Goal: Task Accomplishment & Management: Complete application form

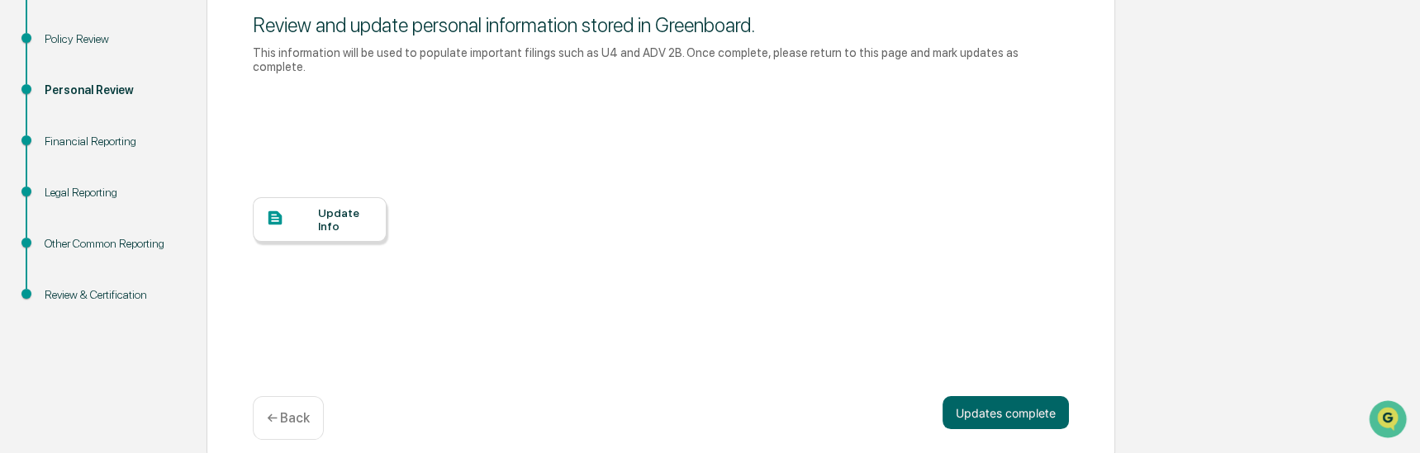
scroll to position [221, 0]
click at [340, 205] on div "Update Info" at bounding box center [345, 218] width 55 height 26
click at [318, 205] on div "Update Info" at bounding box center [345, 218] width 55 height 26
click at [1014, 396] on button "Updates complete" at bounding box center [1005, 411] width 126 height 33
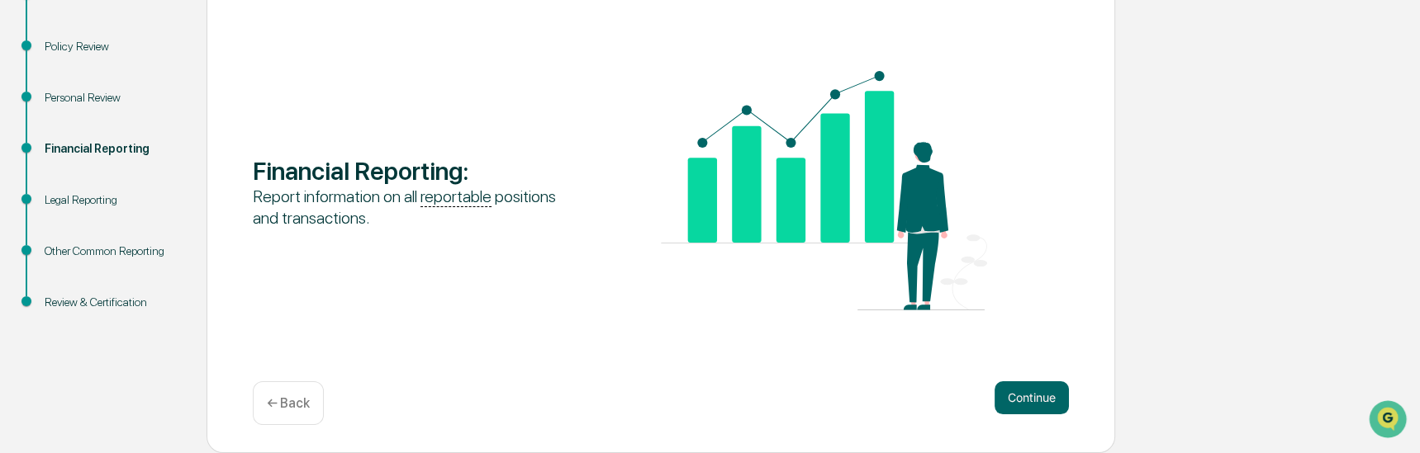
scroll to position [212, 0]
click at [1045, 395] on button "Continue" at bounding box center [1031, 398] width 74 height 33
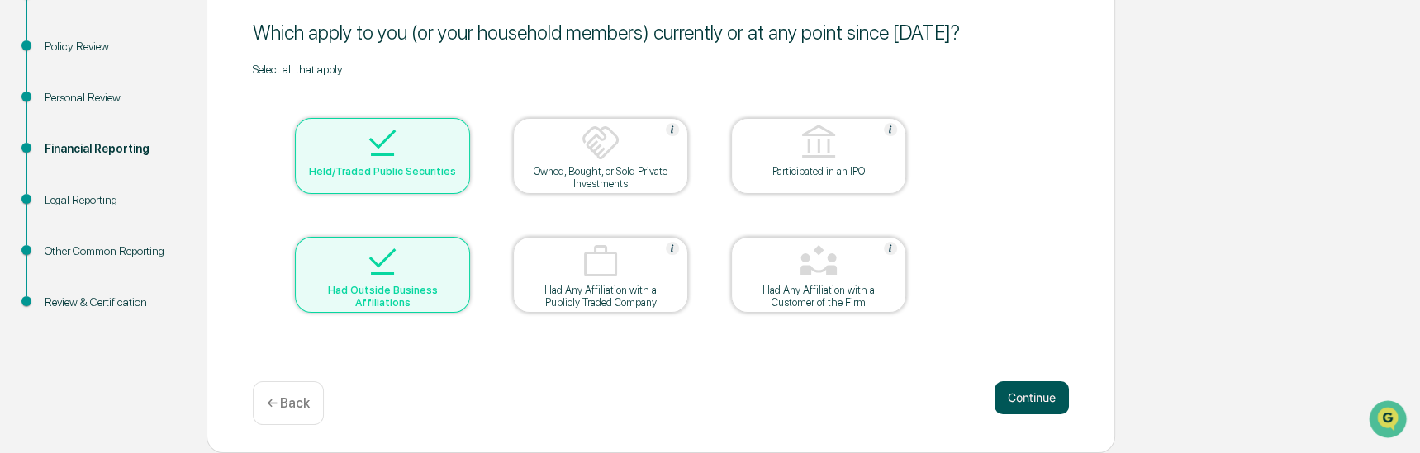
click at [1028, 401] on button "Continue" at bounding box center [1031, 398] width 74 height 33
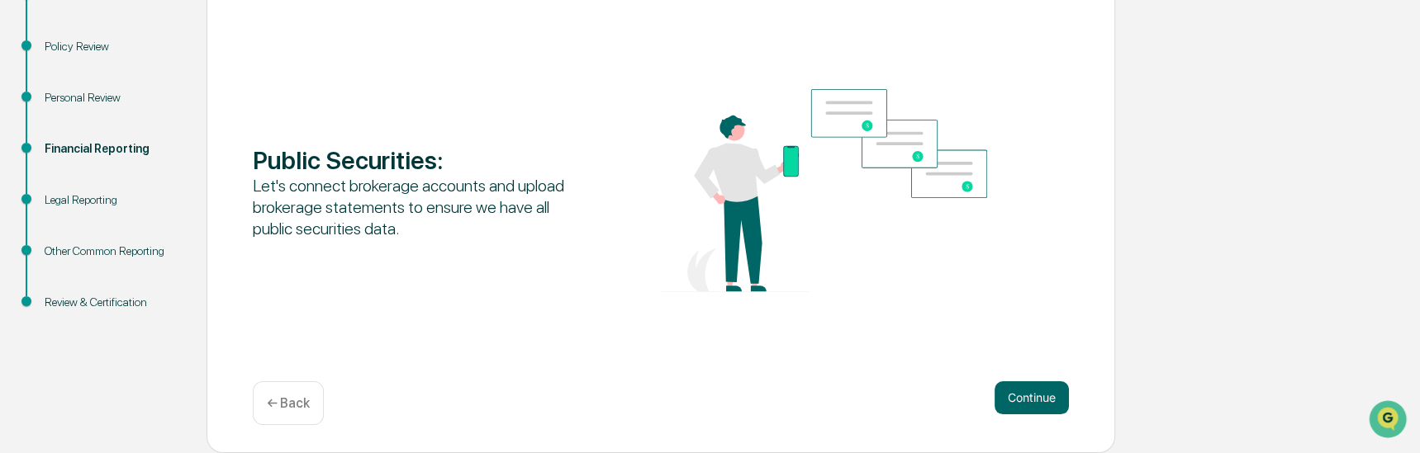
click at [1028, 401] on button "Continue" at bounding box center [1031, 398] width 74 height 33
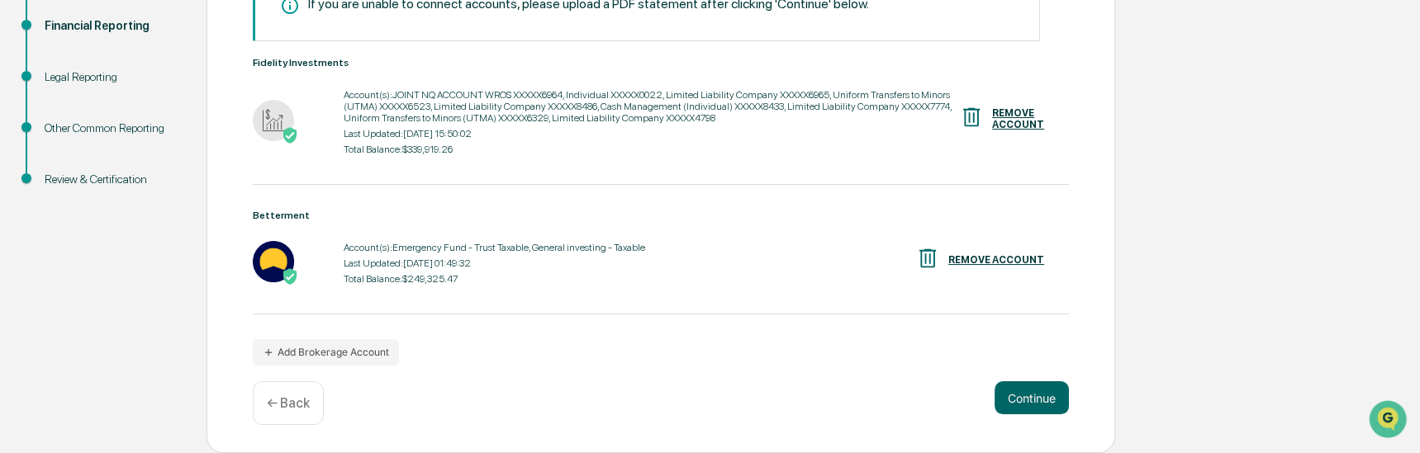
click at [1035, 392] on button "Continue" at bounding box center [1031, 398] width 74 height 33
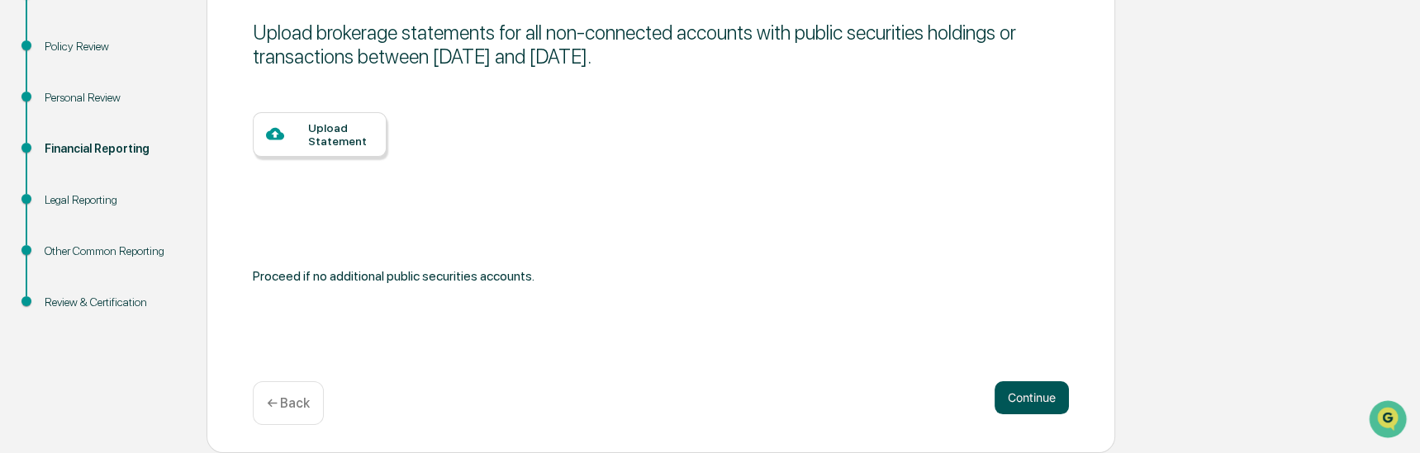
click at [1032, 395] on button "Continue" at bounding box center [1031, 398] width 74 height 33
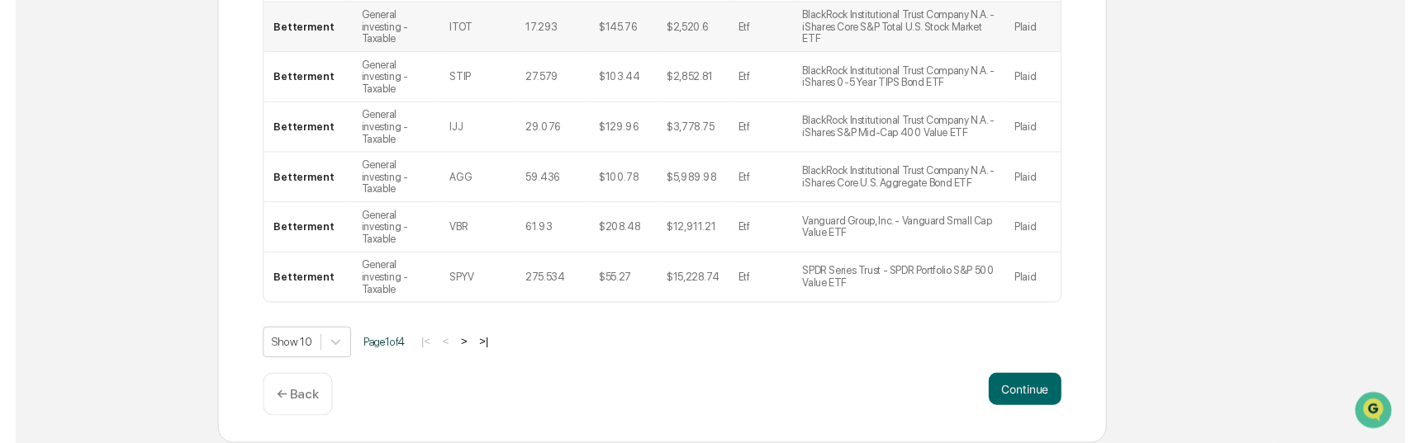
scroll to position [595, 0]
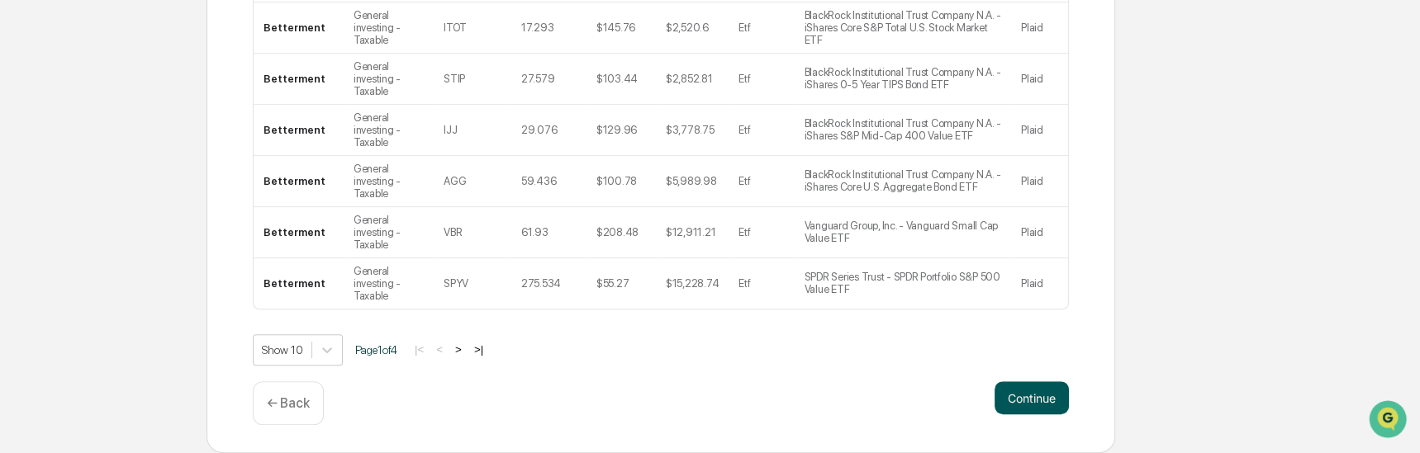
click at [1037, 401] on button "Continue" at bounding box center [1031, 398] width 74 height 33
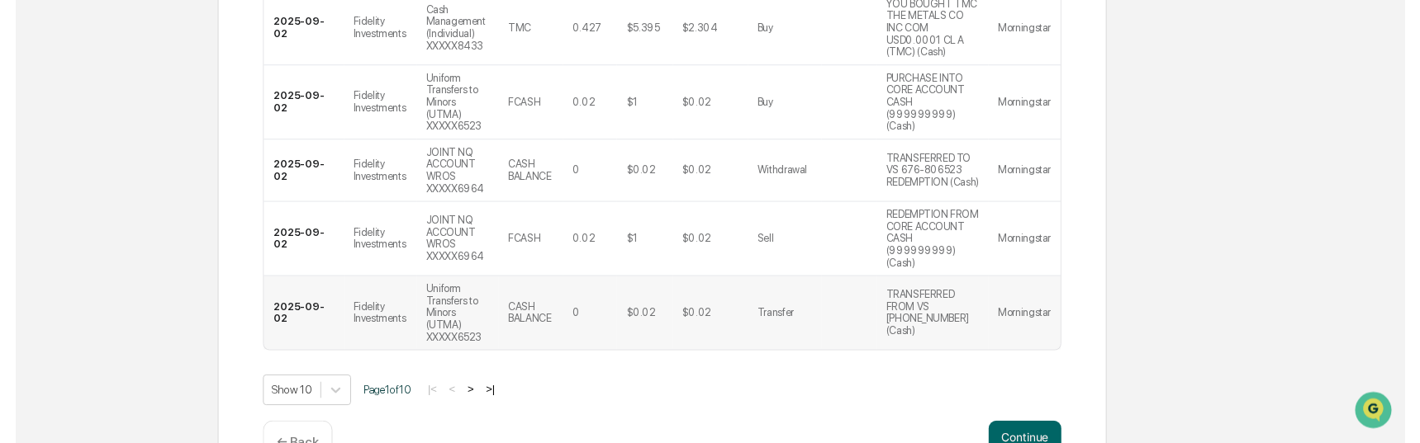
scroll to position [773, 0]
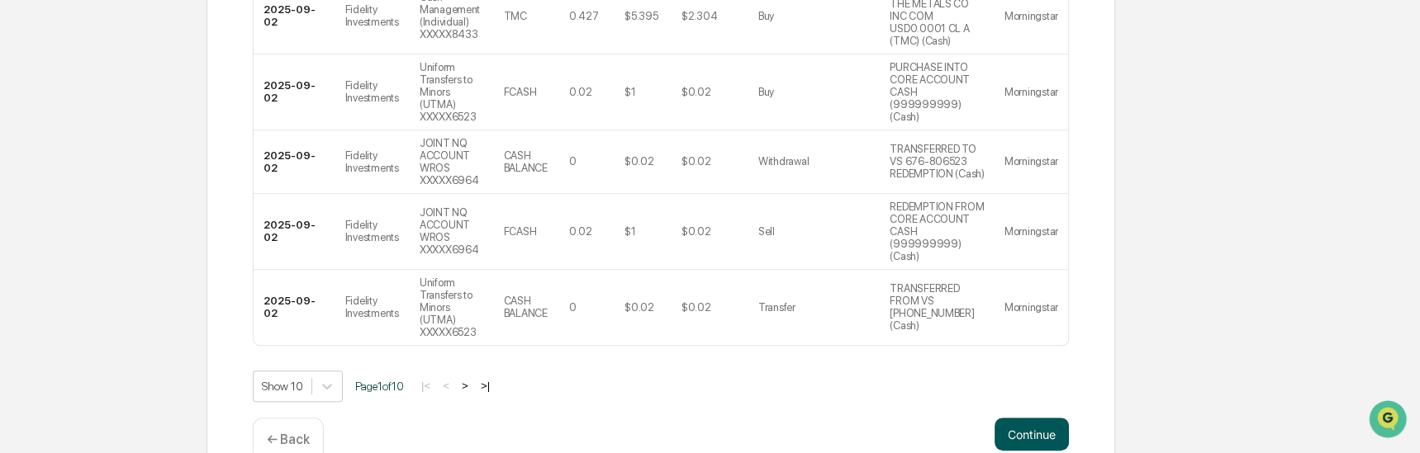
click at [1036, 418] on button "Continue" at bounding box center [1031, 434] width 74 height 33
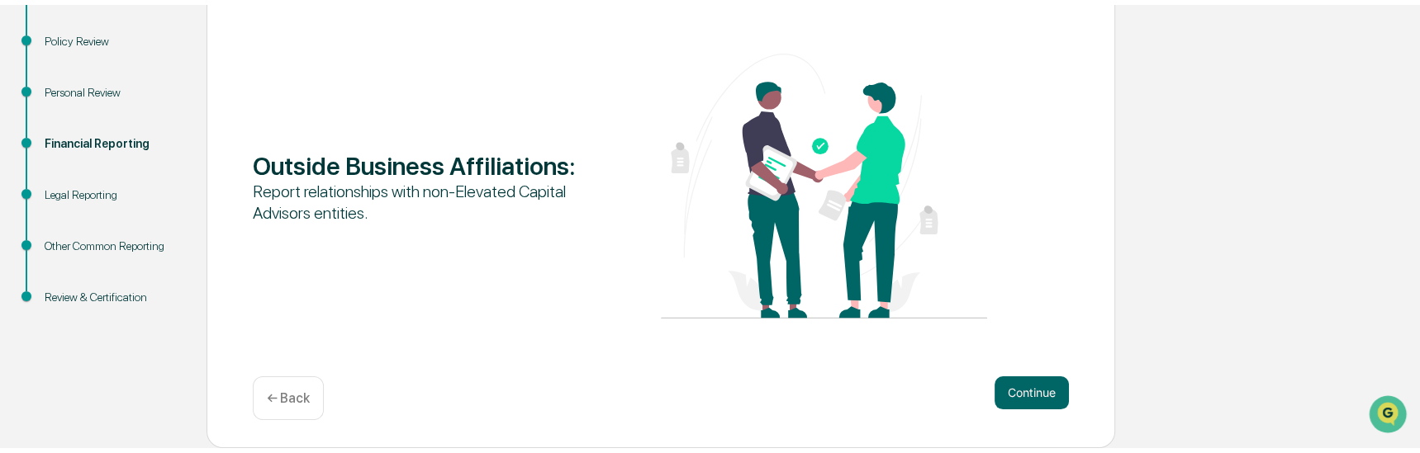
scroll to position [212, 0]
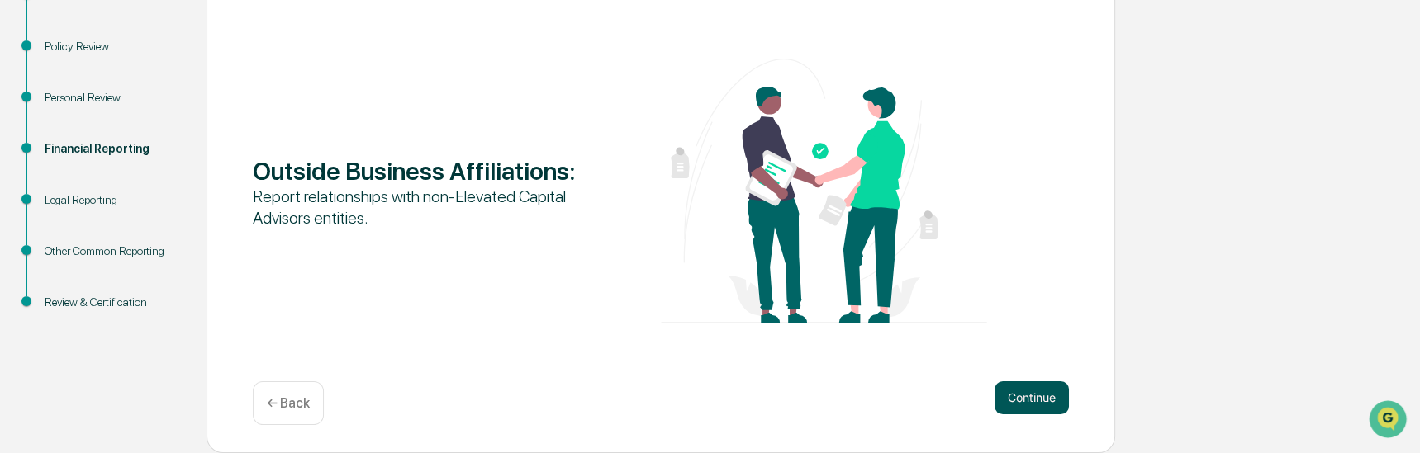
click at [1041, 401] on button "Continue" at bounding box center [1031, 398] width 74 height 33
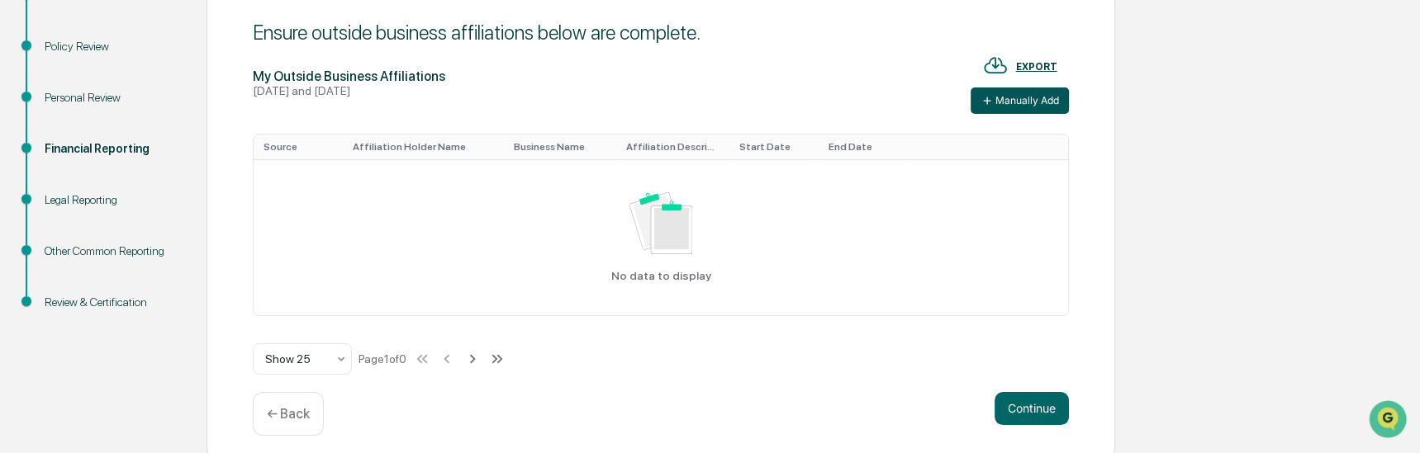
click at [991, 93] on button "Manually Add" at bounding box center [1019, 101] width 98 height 26
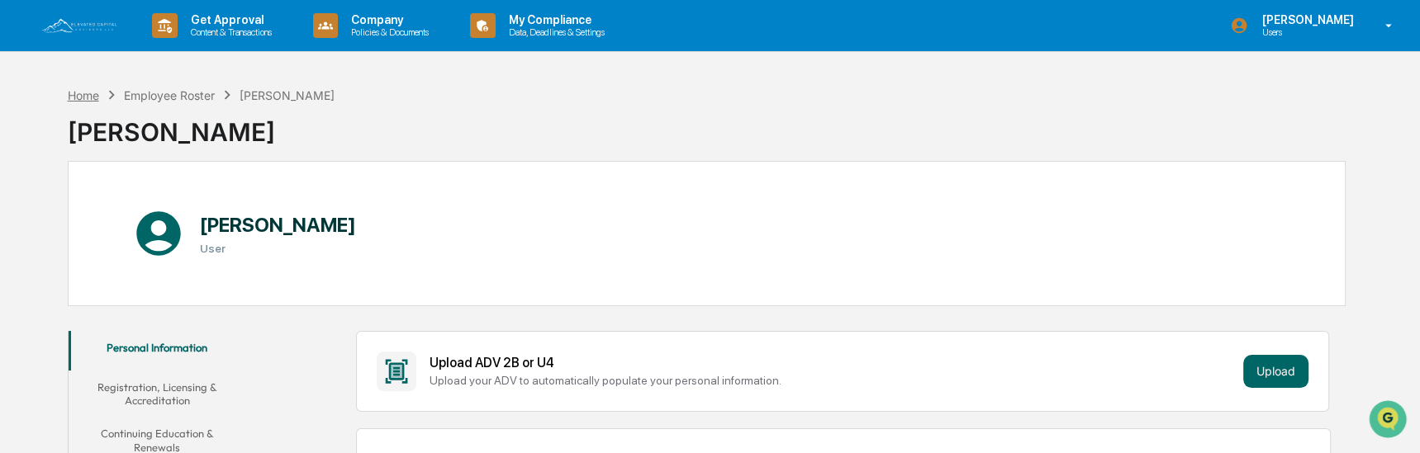
click at [86, 91] on div "Home" at bounding box center [83, 95] width 31 height 14
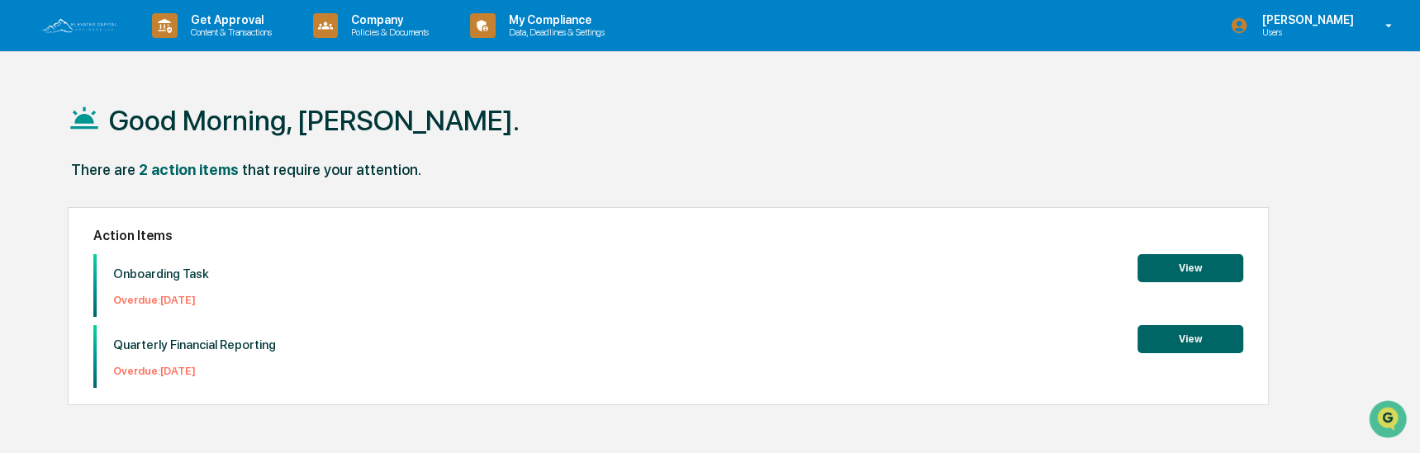
click at [1181, 269] on button "View" at bounding box center [1190, 268] width 106 height 28
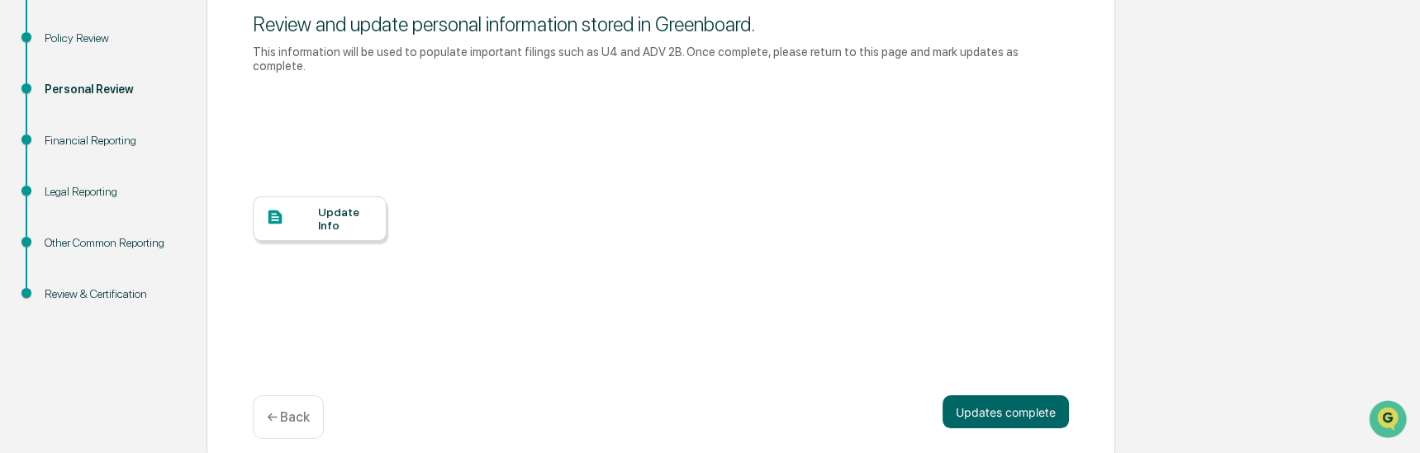
scroll to position [221, 0]
click at [1026, 405] on button "Updates complete" at bounding box center [1005, 411] width 126 height 33
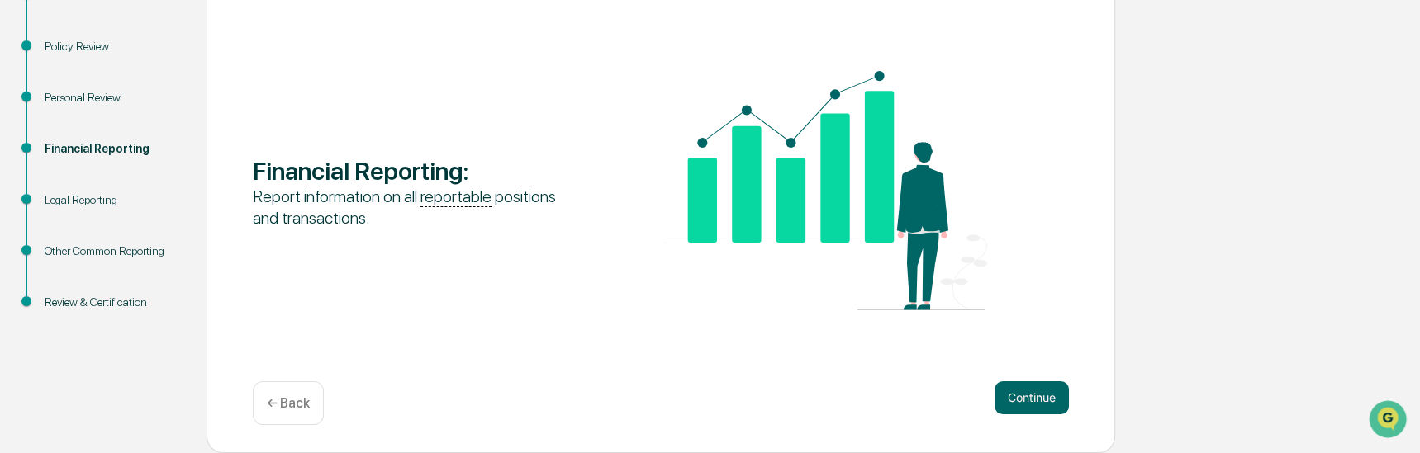
scroll to position [212, 0]
click at [1023, 400] on button "Continue" at bounding box center [1031, 398] width 74 height 33
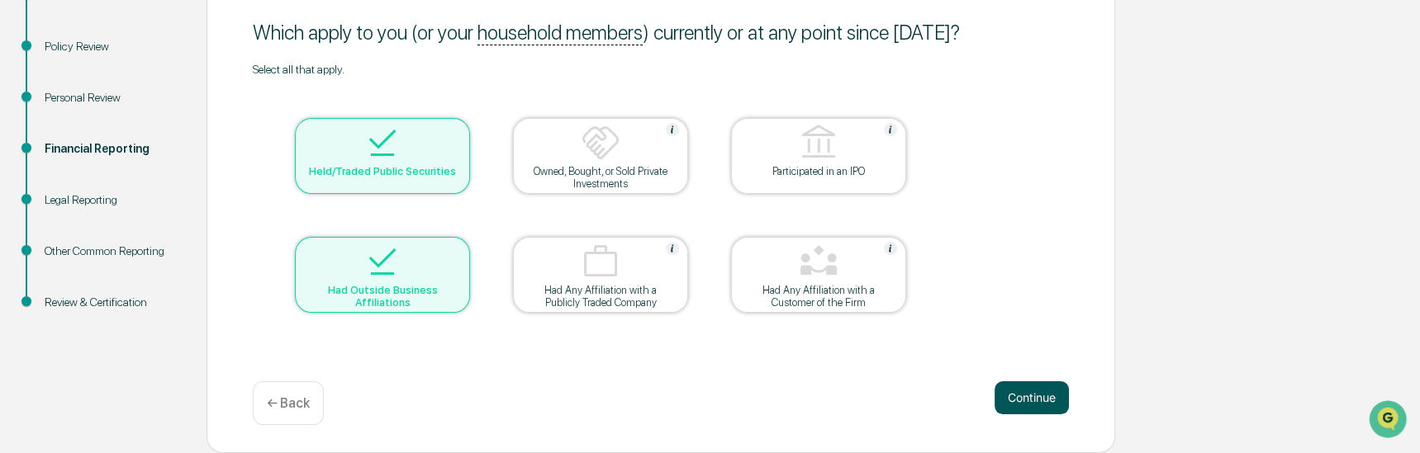
click at [1033, 400] on button "Continue" at bounding box center [1031, 398] width 74 height 33
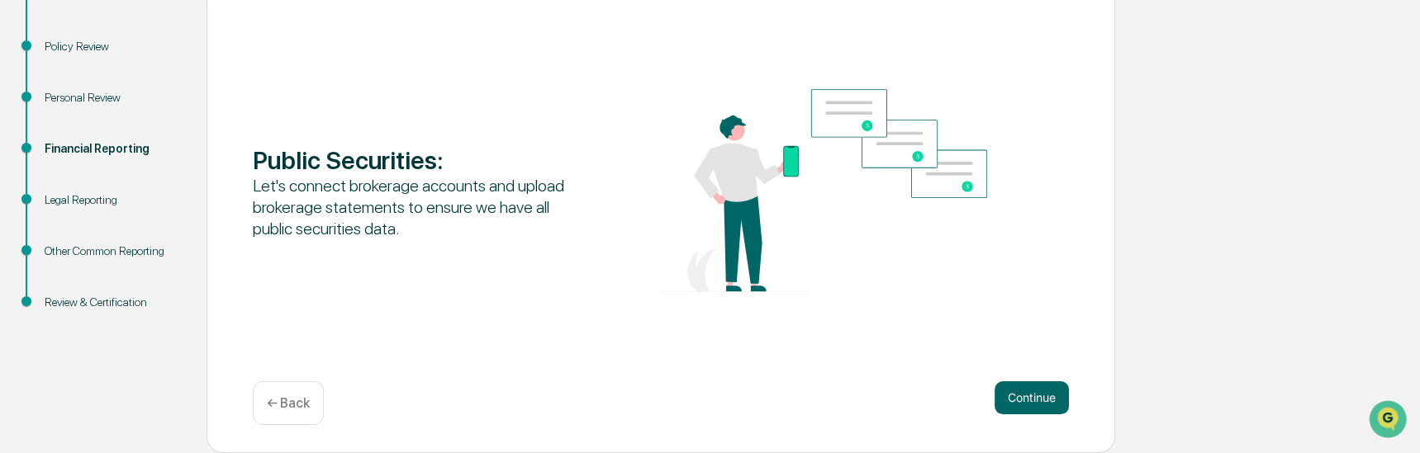
click at [1033, 400] on button "Continue" at bounding box center [1031, 398] width 74 height 33
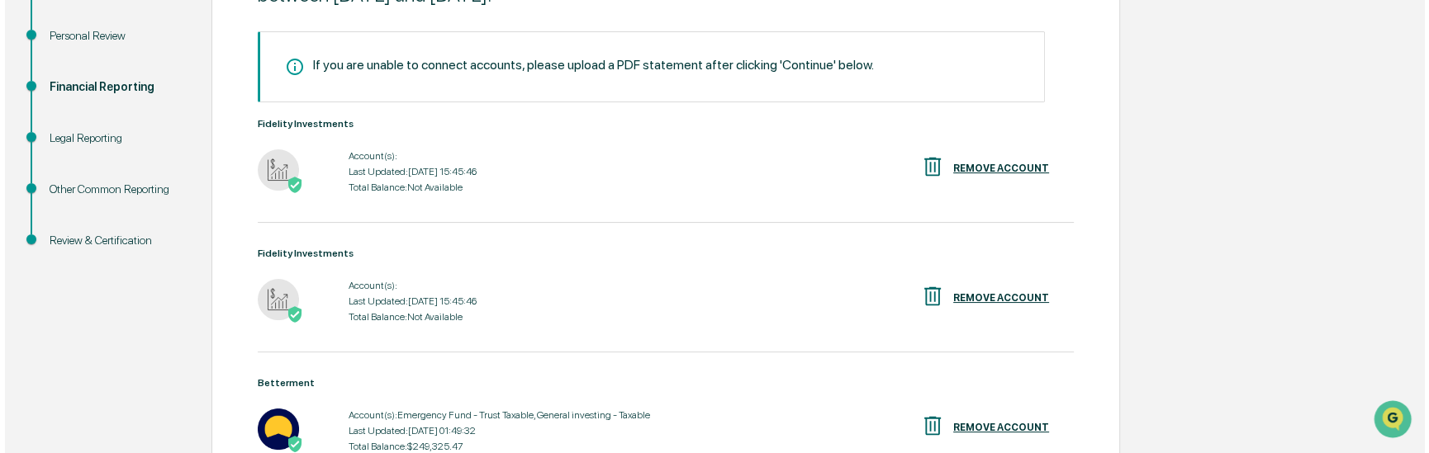
scroll to position [272, 0]
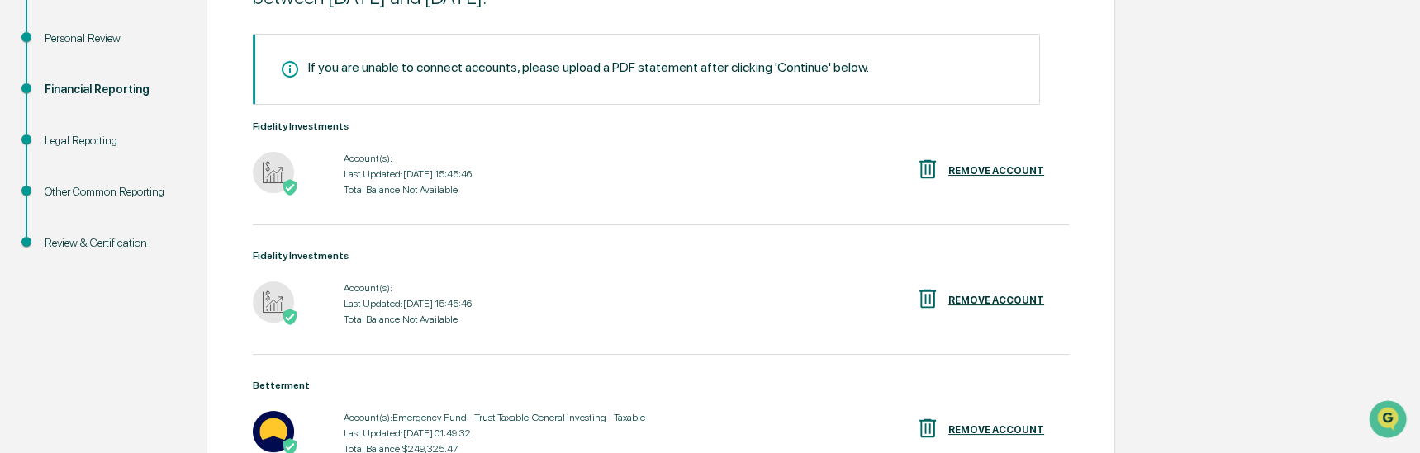
click at [960, 174] on div "REMOVE ACCOUNT" at bounding box center [996, 171] width 96 height 12
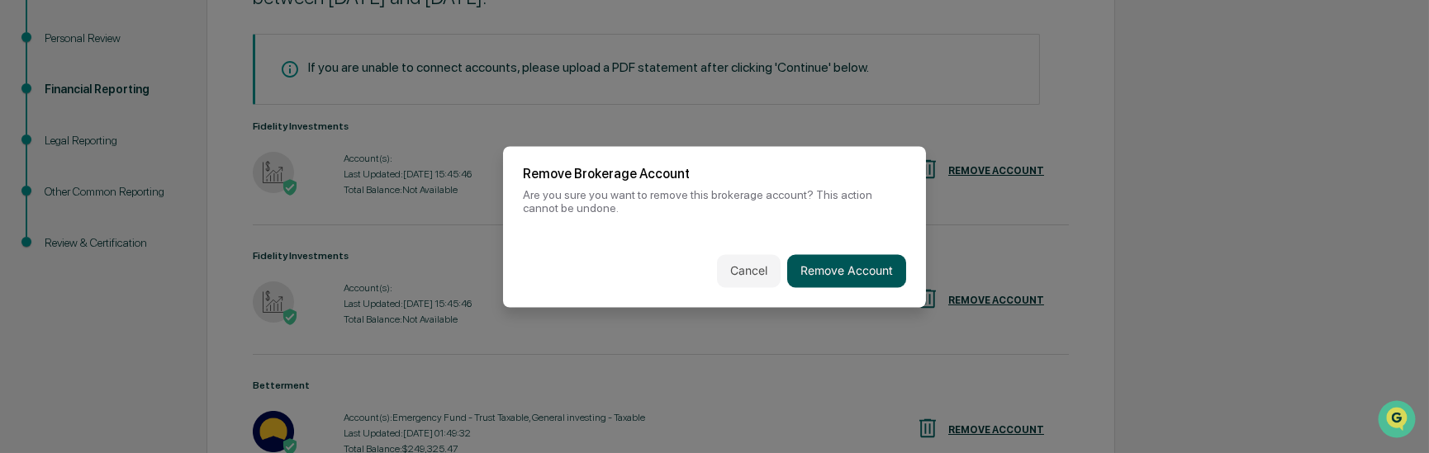
click at [836, 268] on button "Remove Account" at bounding box center [846, 270] width 119 height 33
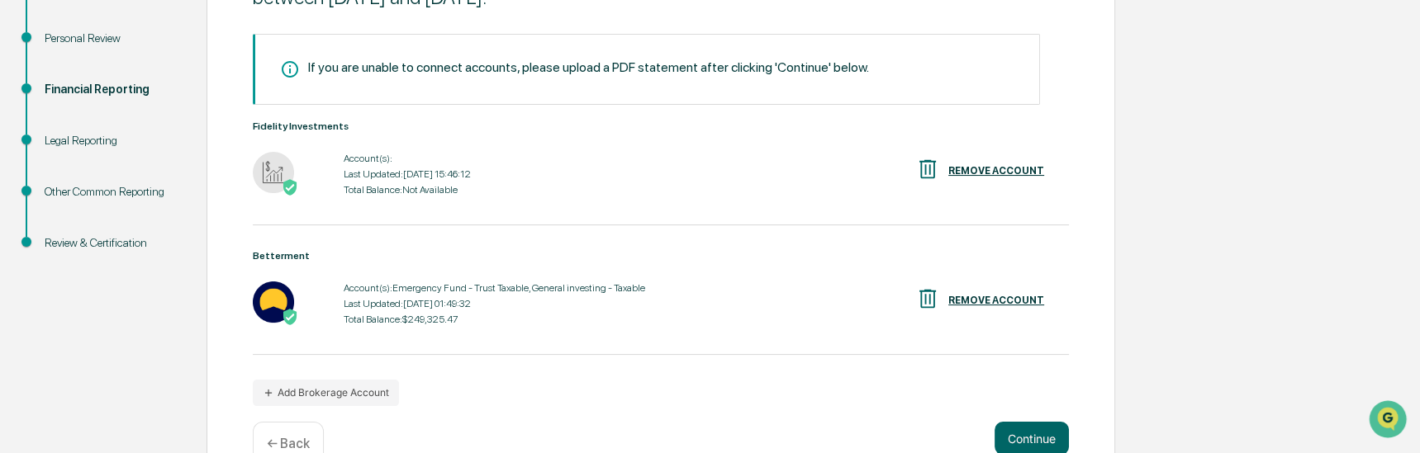
click at [976, 168] on div "REMOVE ACCOUNT" at bounding box center [996, 171] width 96 height 12
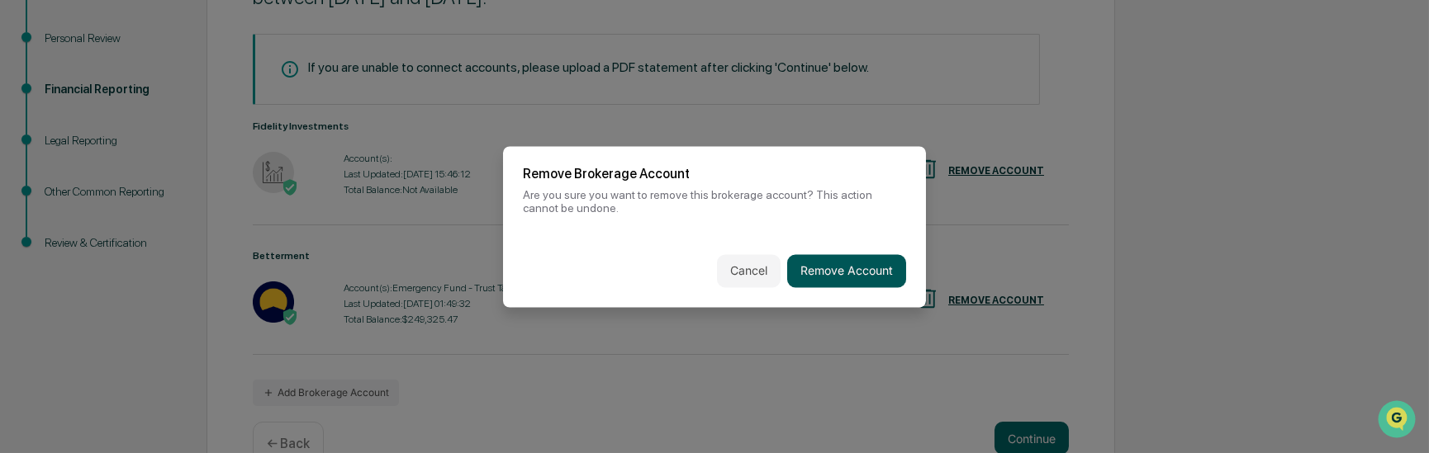
click at [863, 259] on button "Remove Account" at bounding box center [846, 270] width 119 height 33
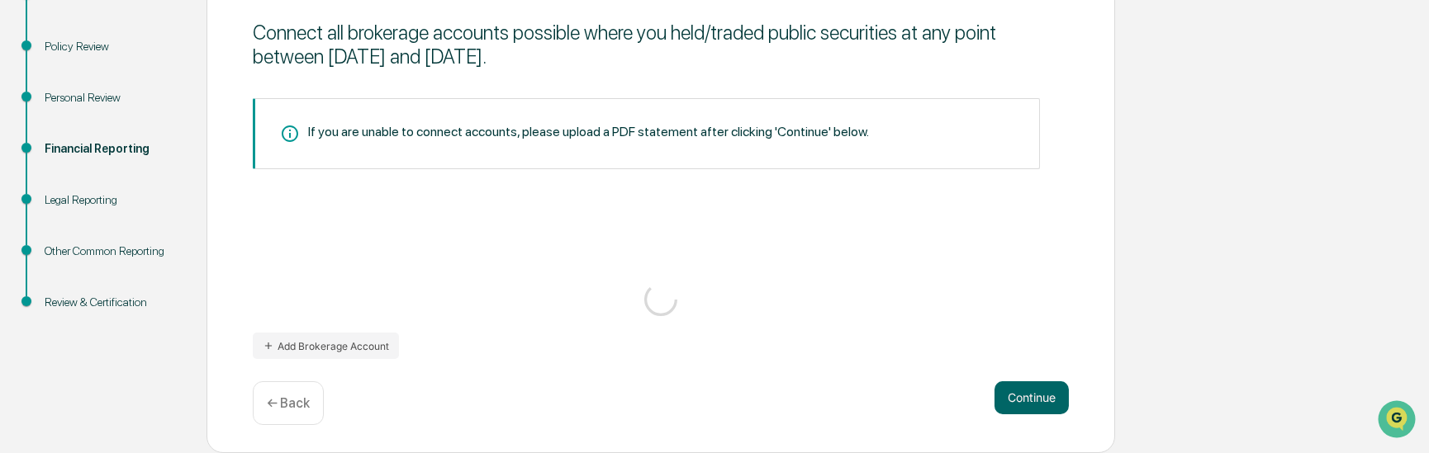
scroll to position [212, 0]
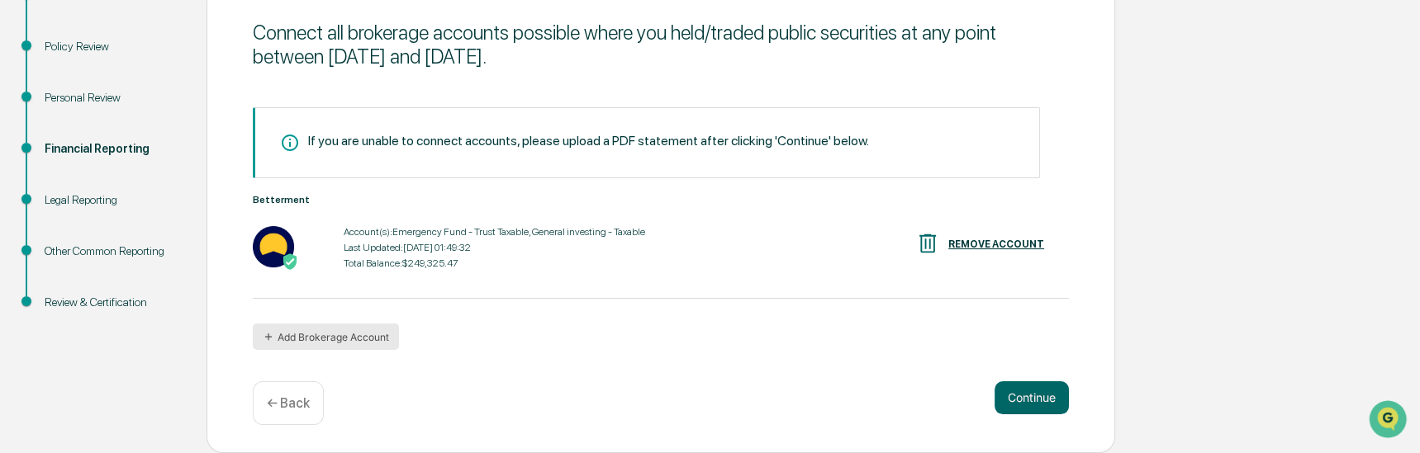
click at [327, 342] on button "Add Brokerage Account" at bounding box center [326, 337] width 146 height 26
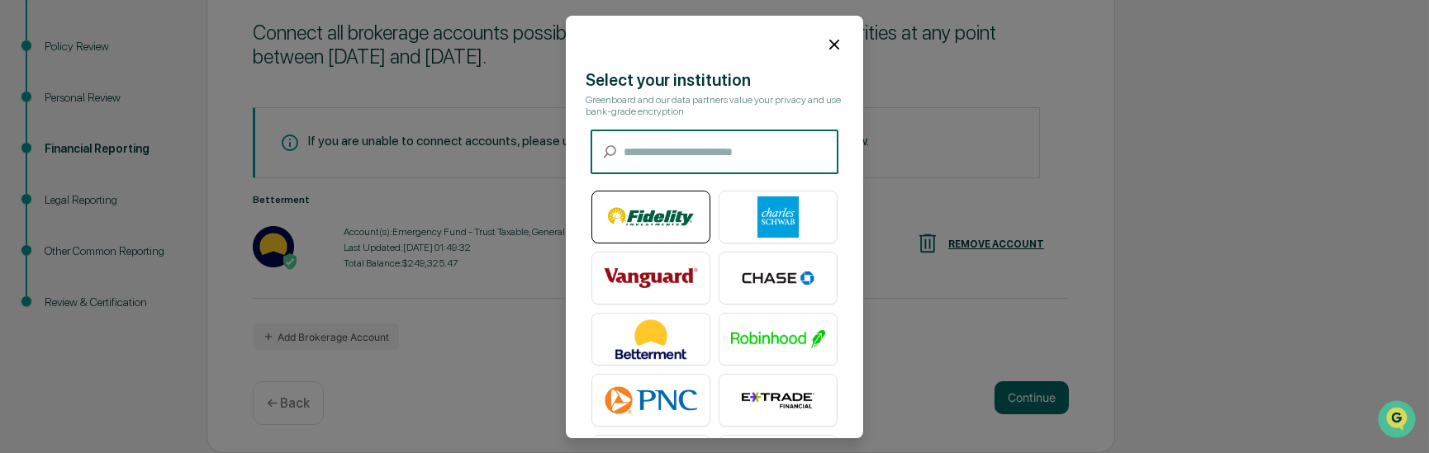
click at [648, 218] on img at bounding box center [651, 217] width 94 height 41
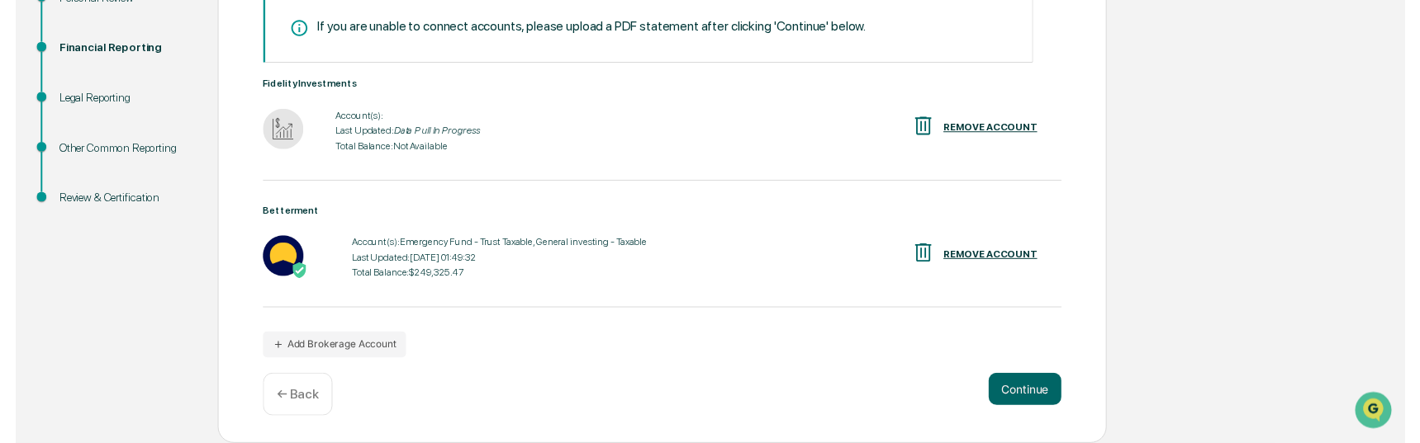
scroll to position [321, 0]
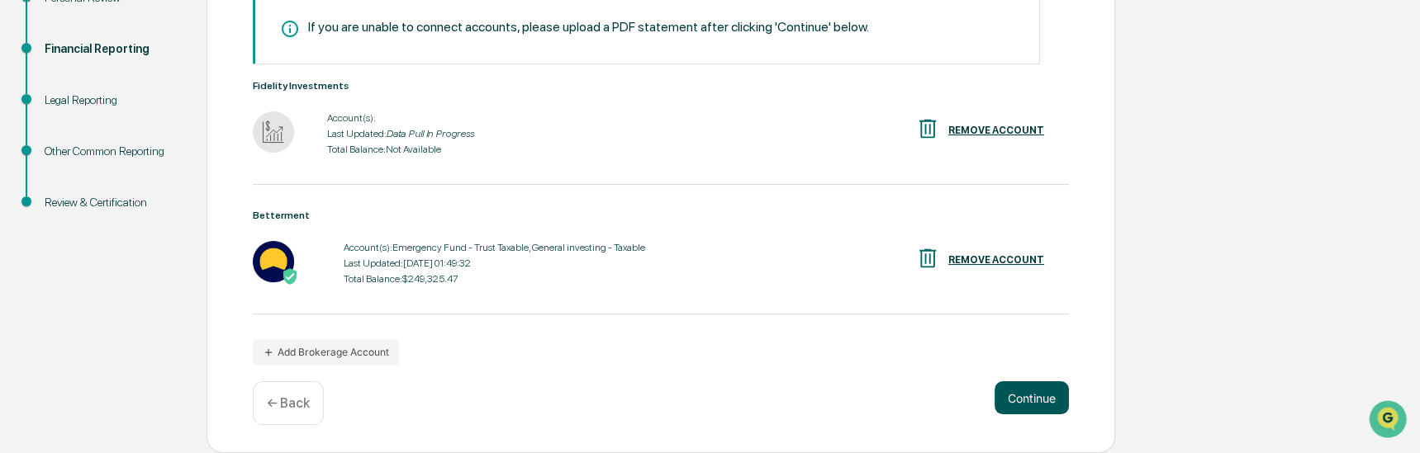
click at [1036, 403] on button "Continue" at bounding box center [1031, 398] width 74 height 33
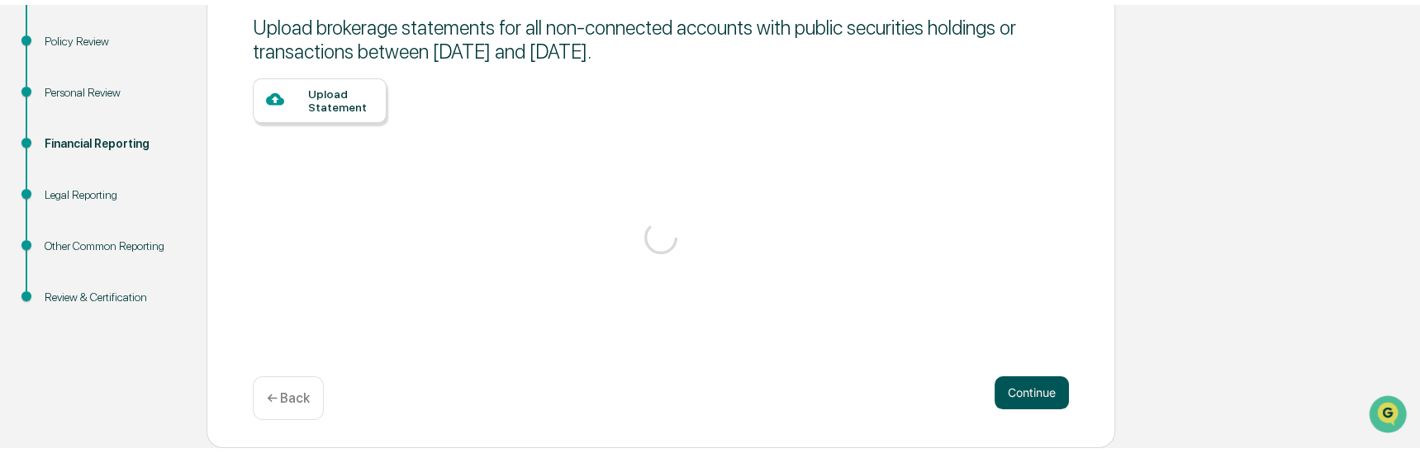
scroll to position [212, 0]
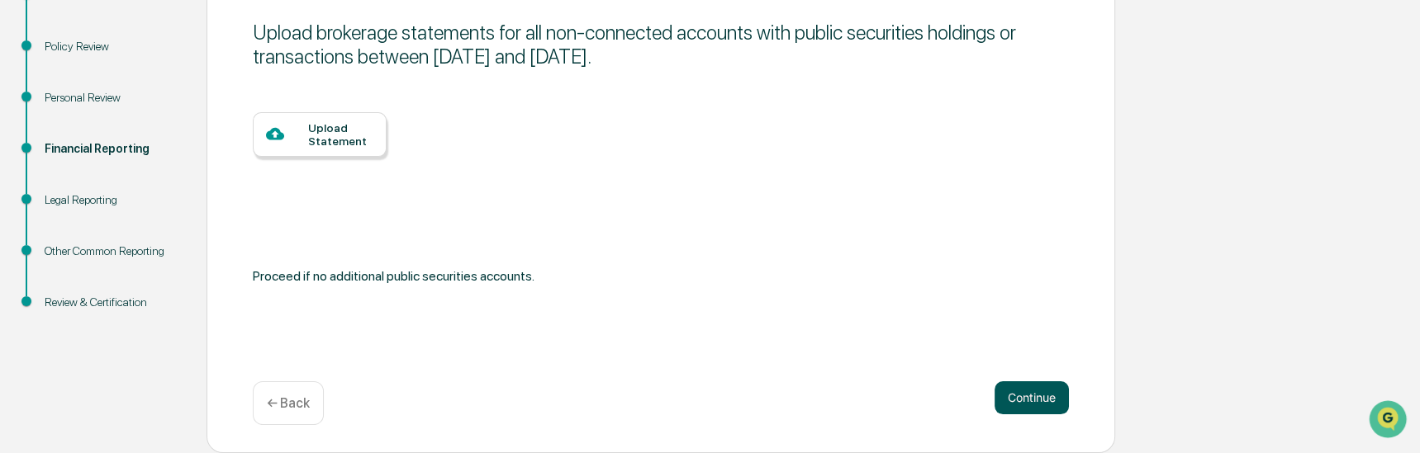
click at [1036, 401] on button "Continue" at bounding box center [1031, 398] width 74 height 33
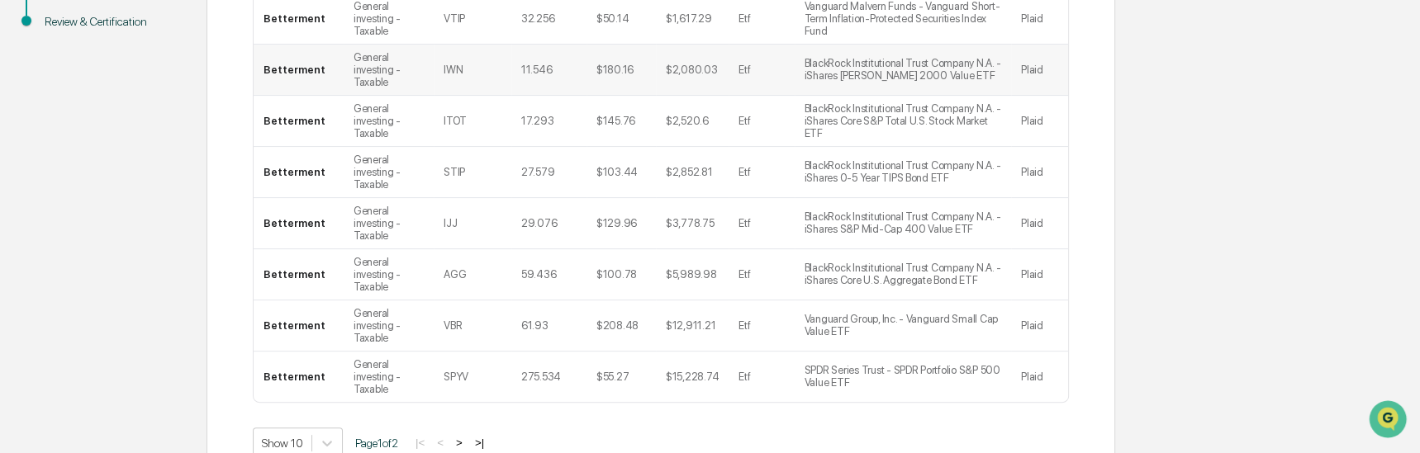
scroll to position [579, 0]
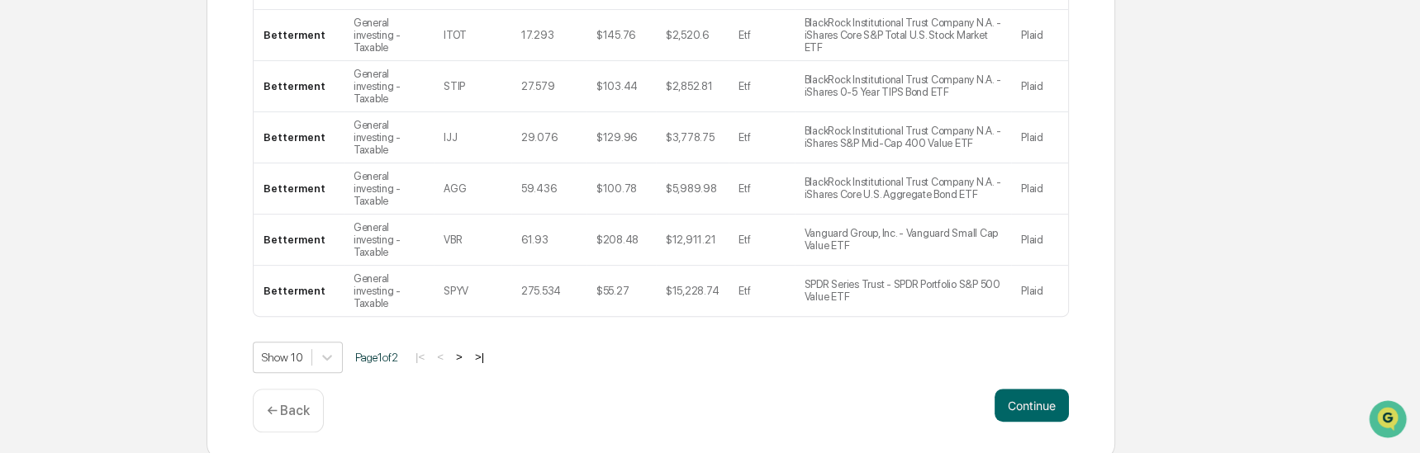
click at [467, 364] on button ">" at bounding box center [459, 357] width 17 height 14
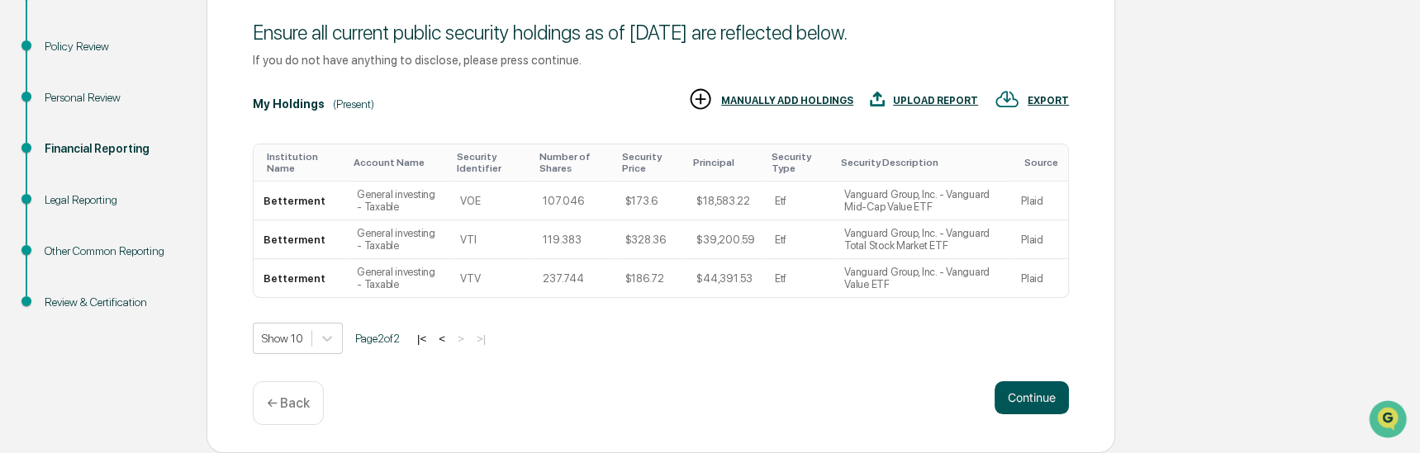
click at [1032, 402] on button "Continue" at bounding box center [1031, 398] width 74 height 33
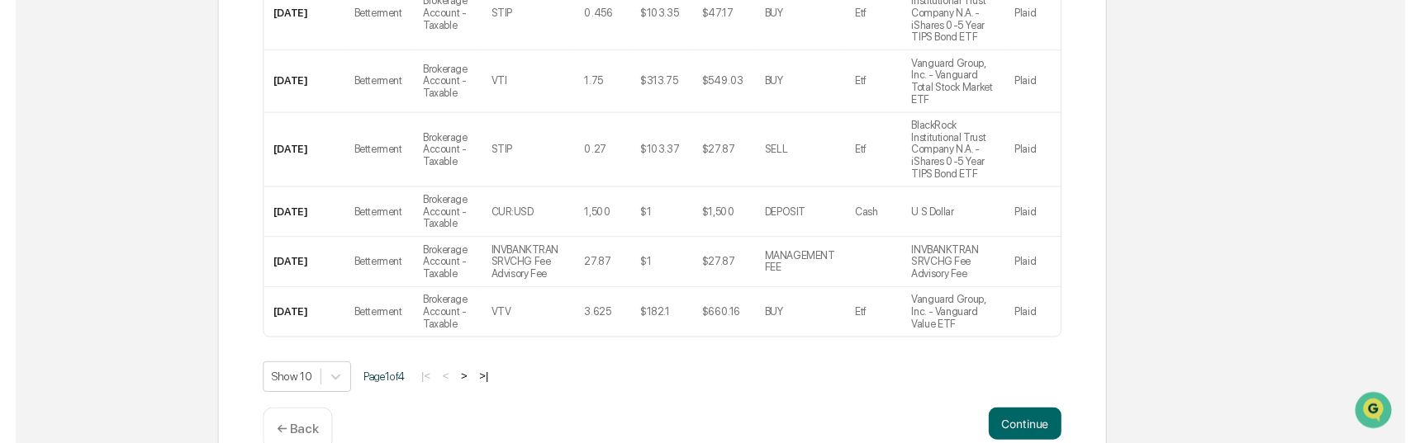
scroll to position [671, 0]
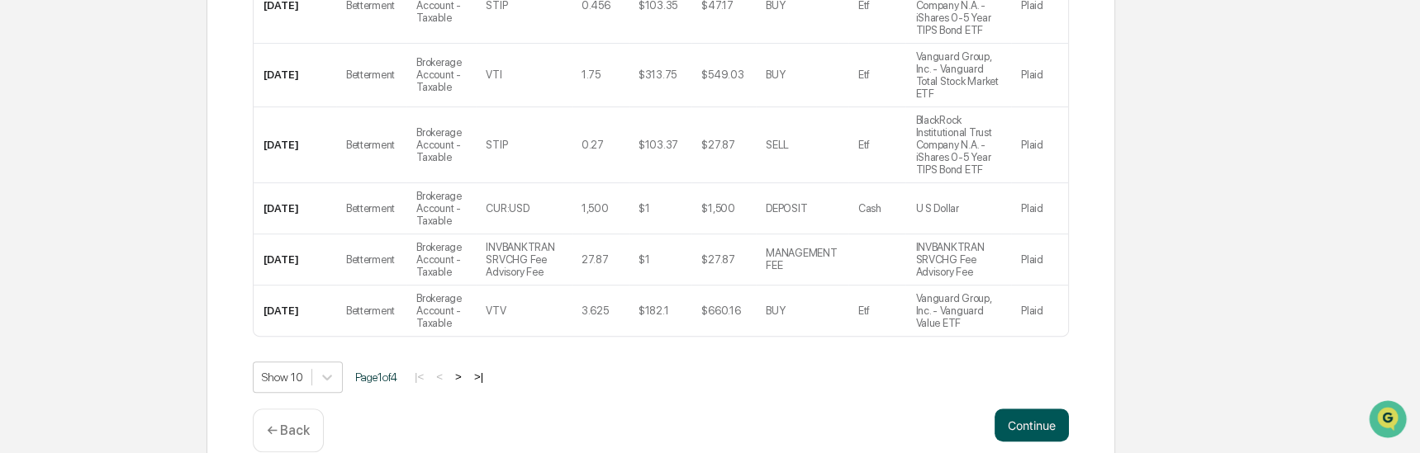
click at [1043, 409] on button "Continue" at bounding box center [1031, 425] width 74 height 33
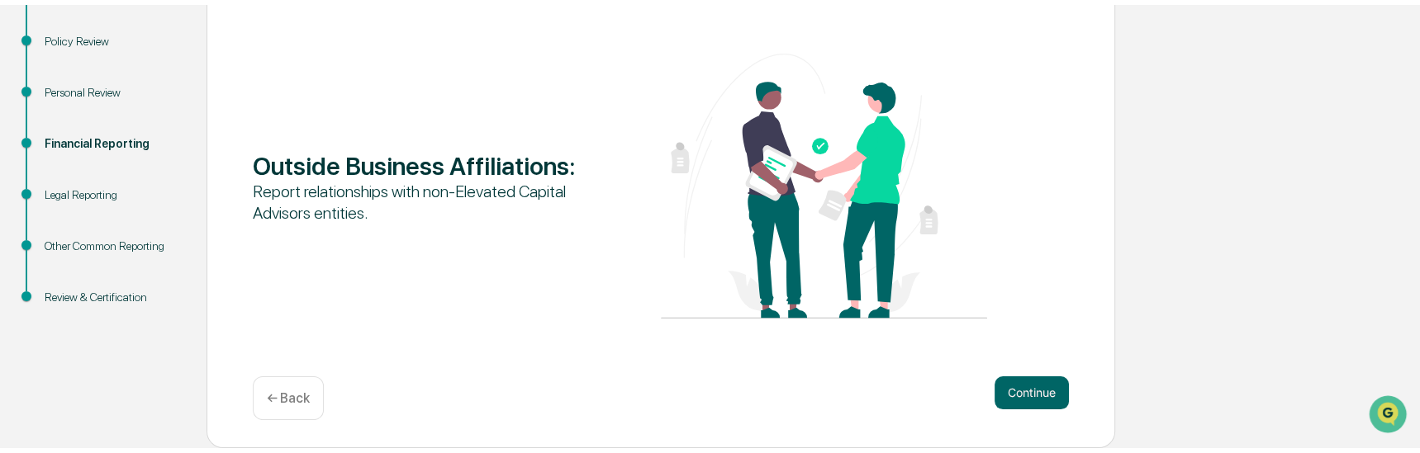
scroll to position [212, 0]
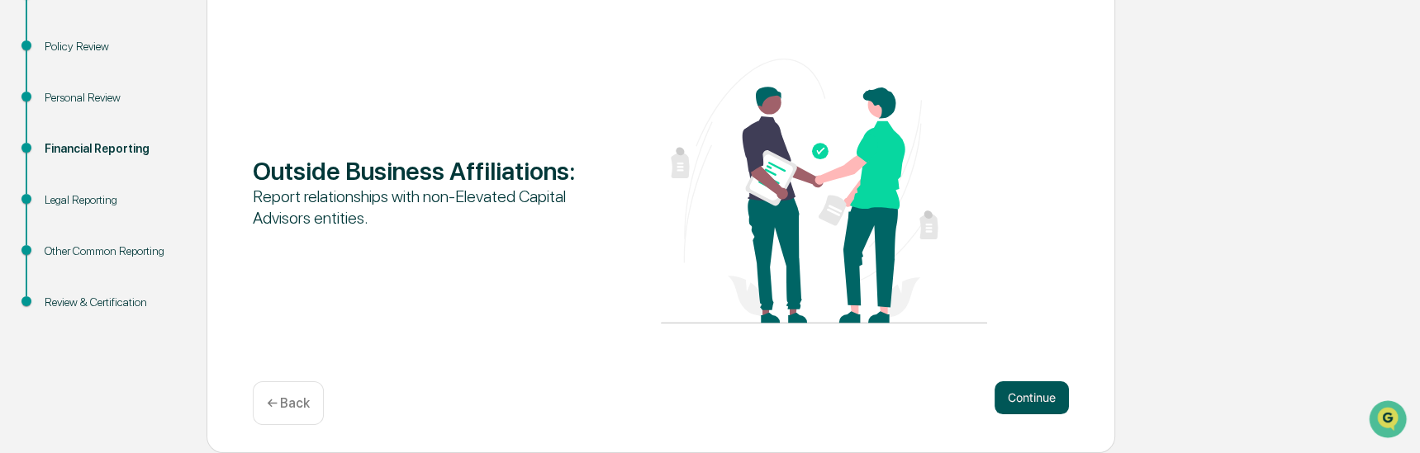
click at [1040, 401] on button "Continue" at bounding box center [1031, 398] width 74 height 33
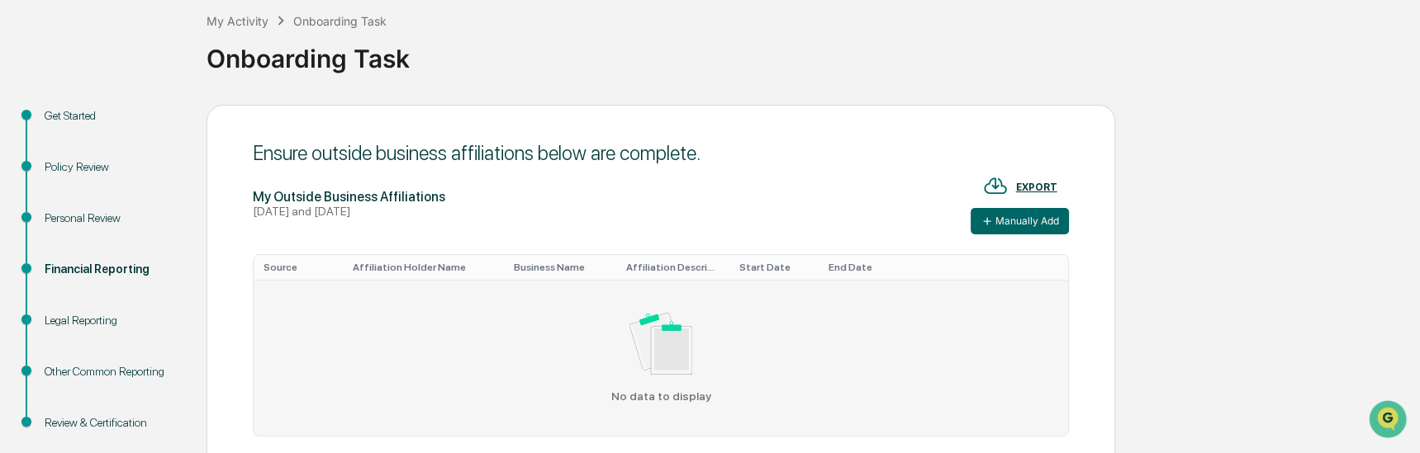
scroll to position [0, 0]
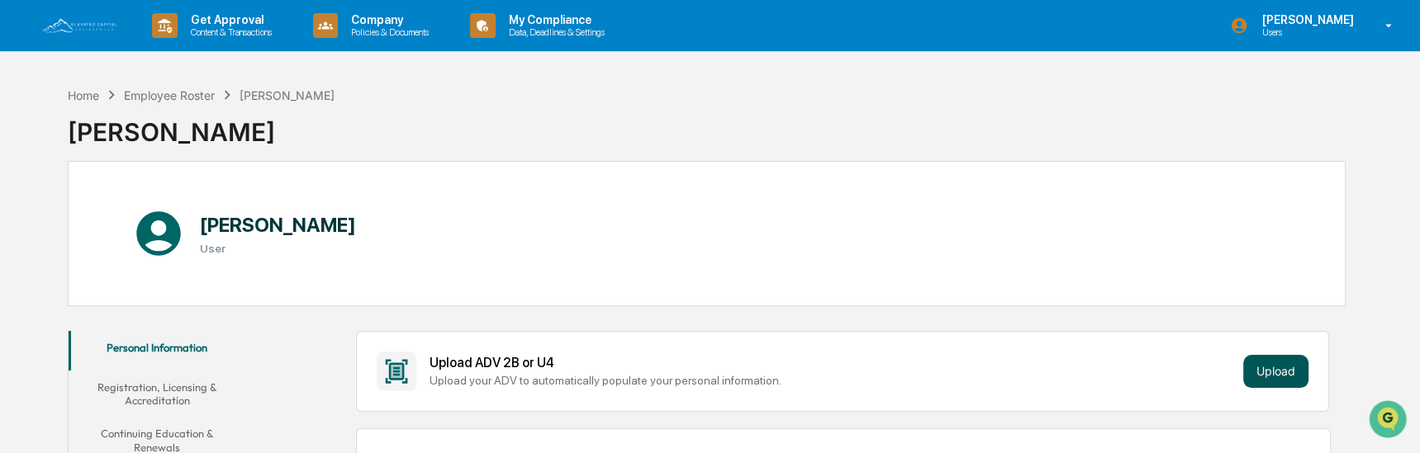
click at [1283, 375] on button "Upload" at bounding box center [1275, 371] width 65 height 33
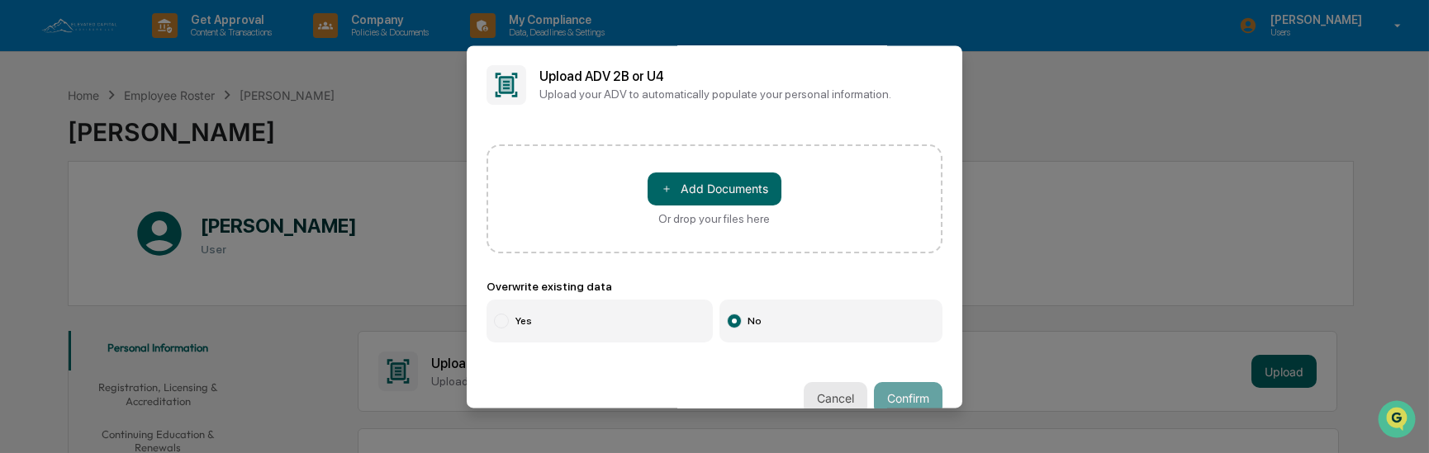
click at [837, 391] on button "Cancel" at bounding box center [836, 398] width 64 height 33
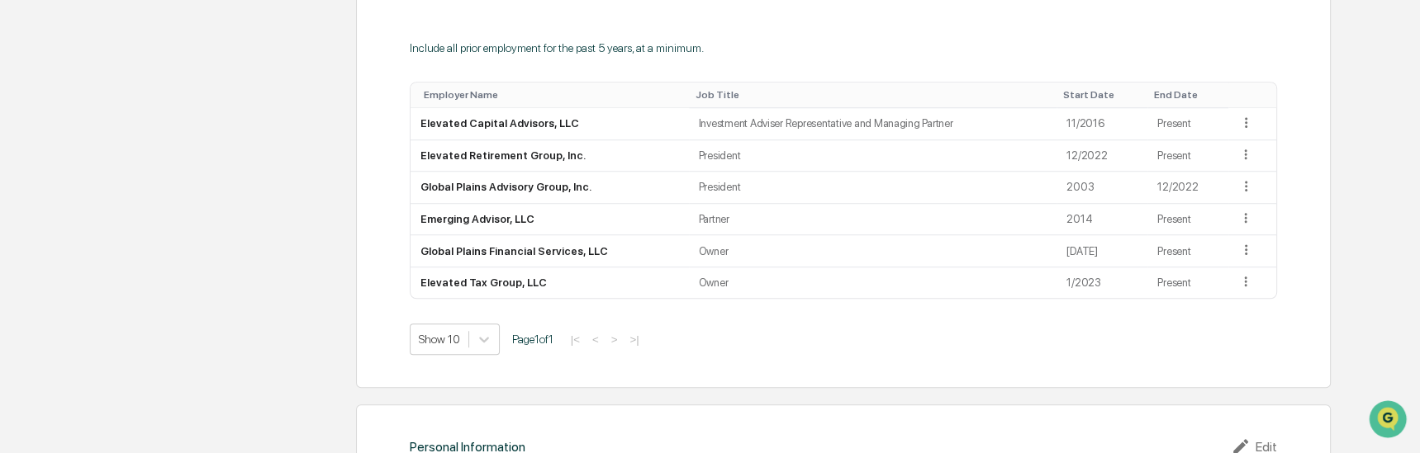
scroll to position [1359, 0]
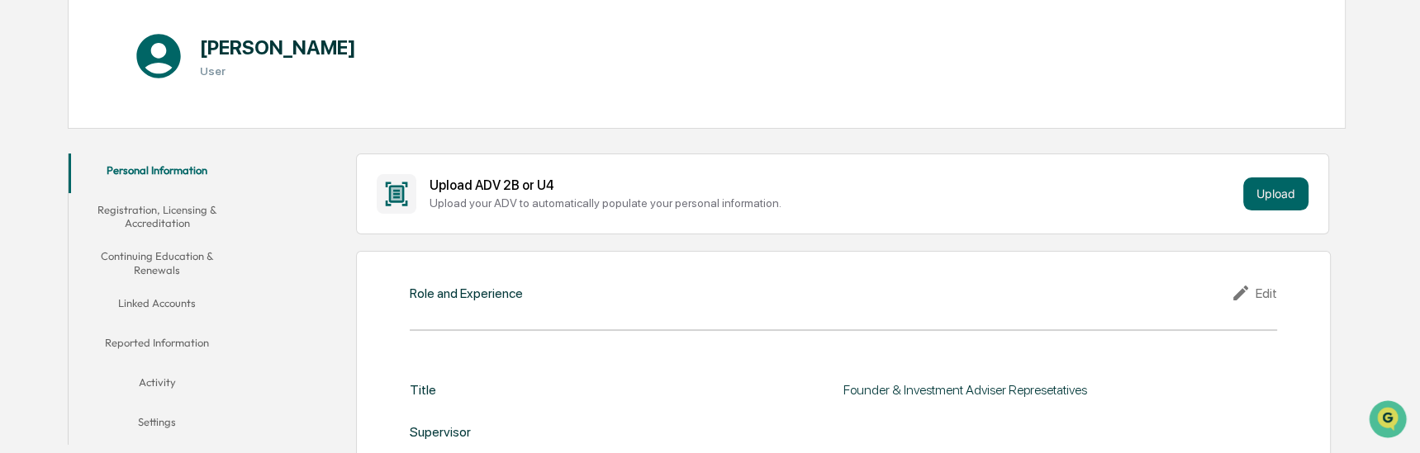
scroll to position [183, 0]
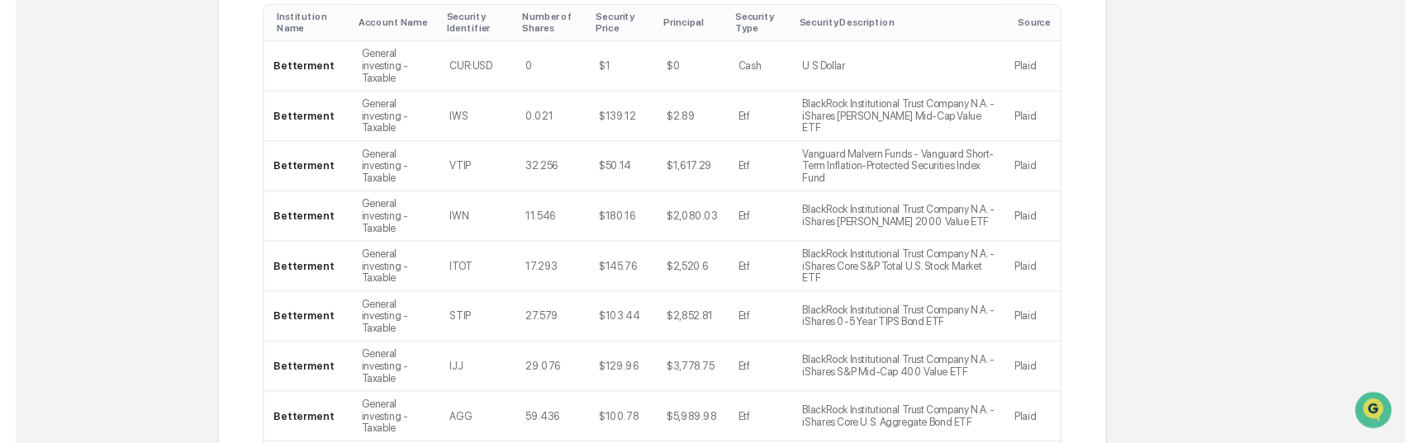
scroll to position [595, 0]
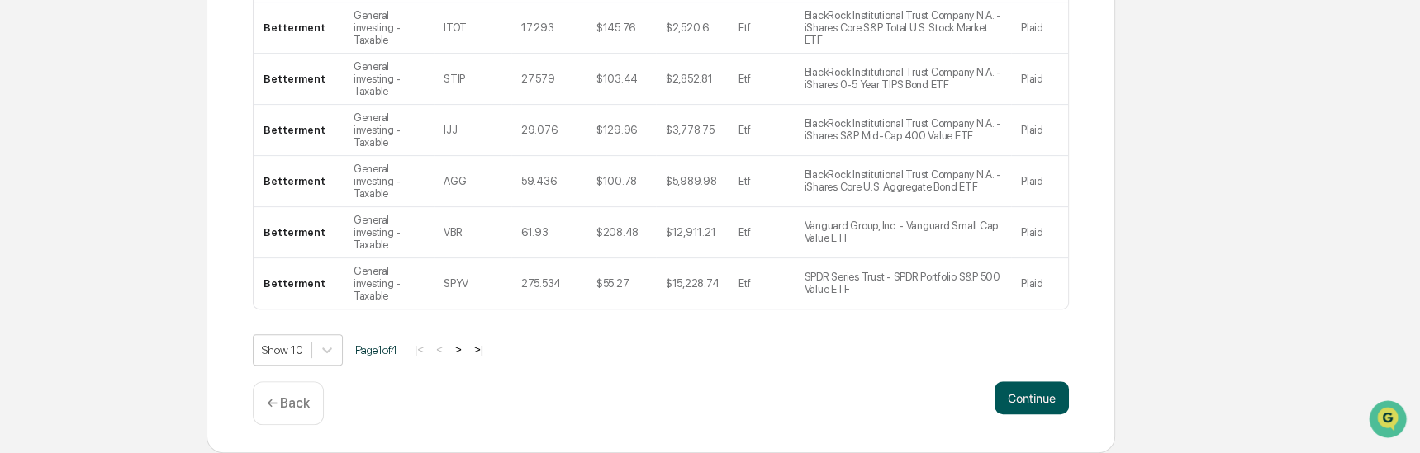
click at [1041, 401] on button "Continue" at bounding box center [1031, 398] width 74 height 33
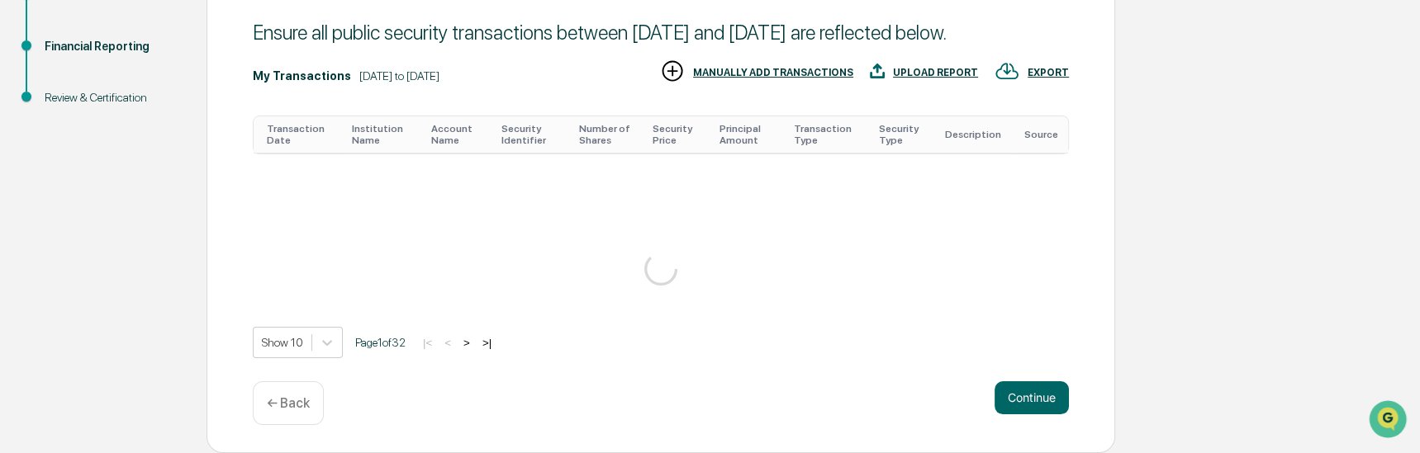
click at [1041, 401] on button "Continue" at bounding box center [1031, 398] width 74 height 33
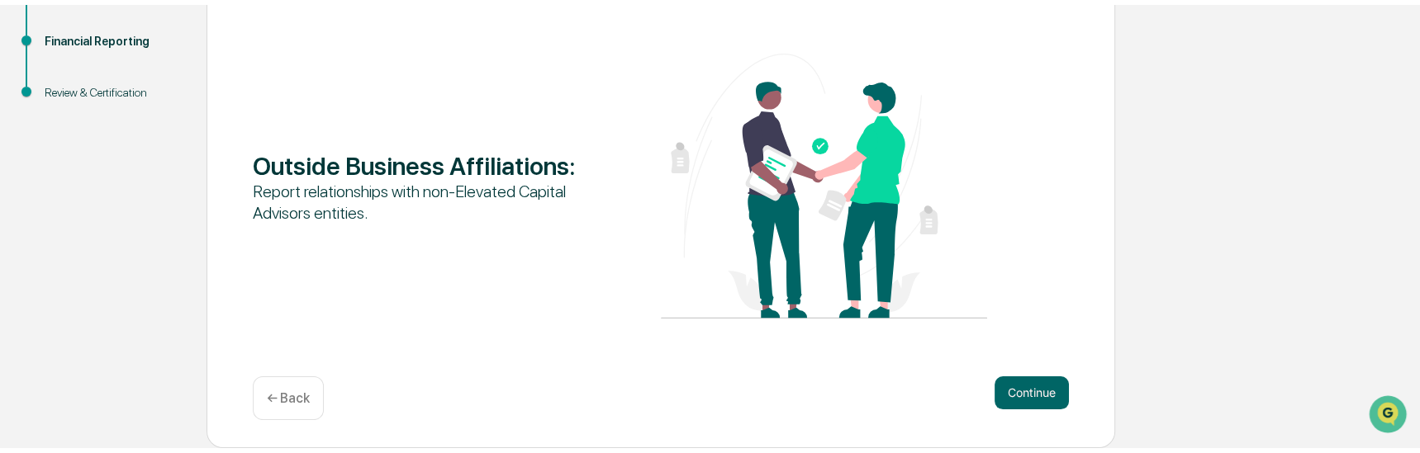
scroll to position [212, 0]
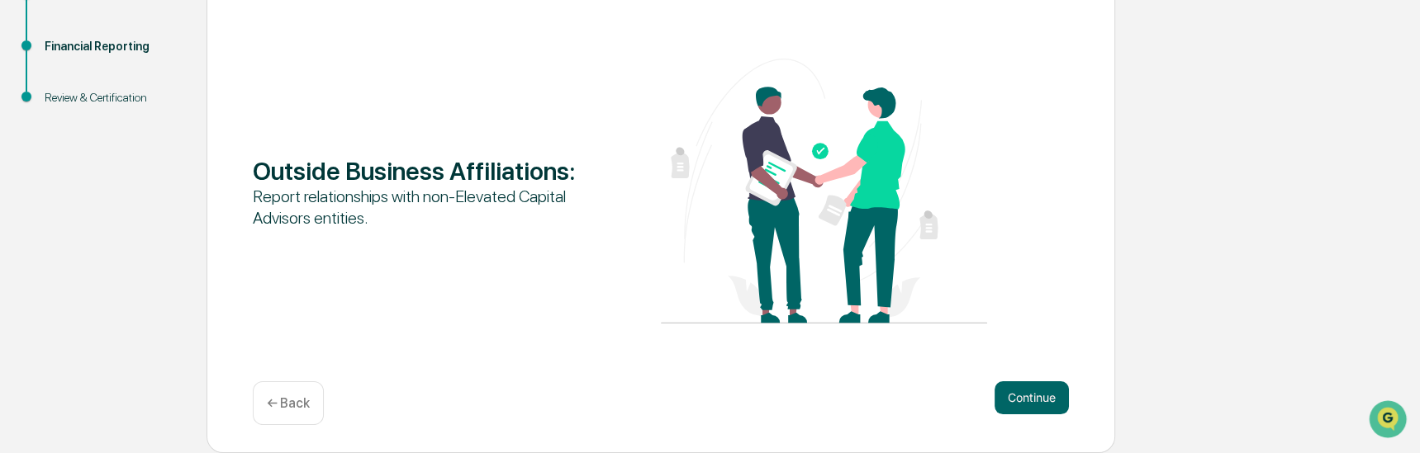
click at [1041, 401] on button "Continue" at bounding box center [1031, 398] width 74 height 33
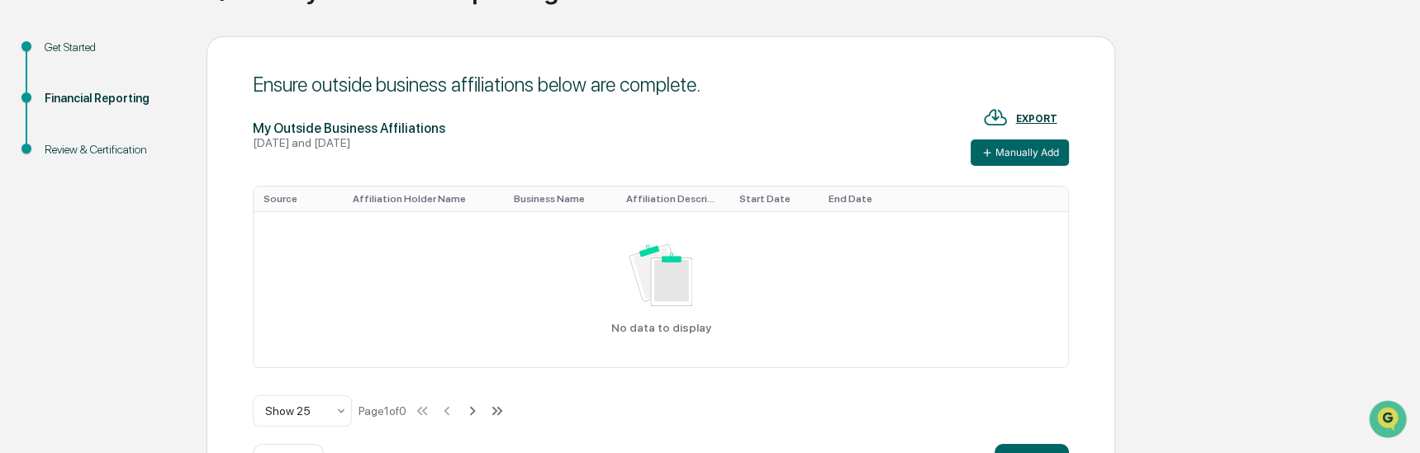
scroll to position [132, 0]
